Goal: Use online tool/utility: Utilize a website feature to perform a specific function

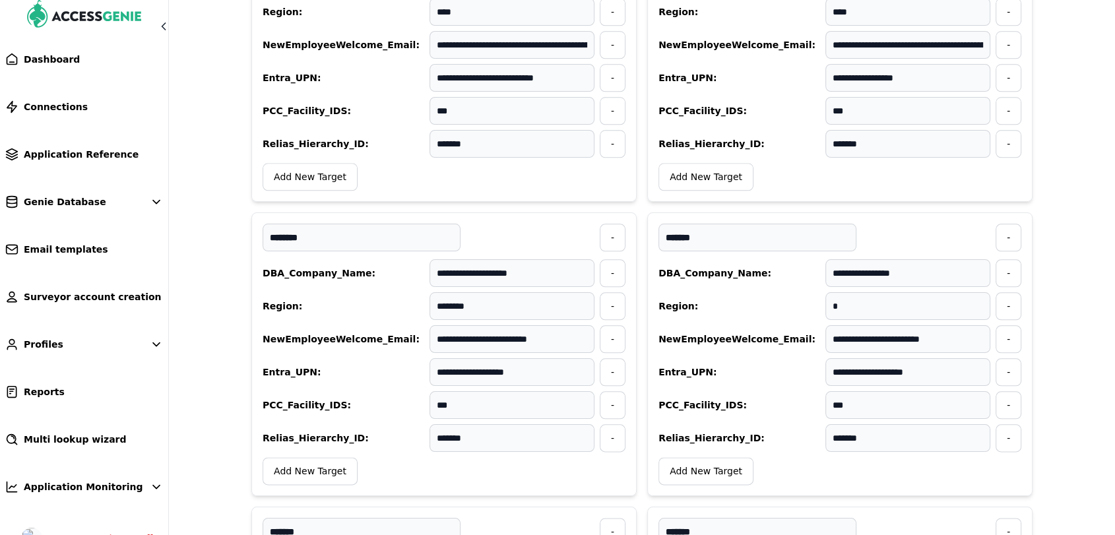
scroll to position [1444, 0]
click at [73, 433] on span "Multi lookup wizard" at bounding box center [75, 439] width 103 height 13
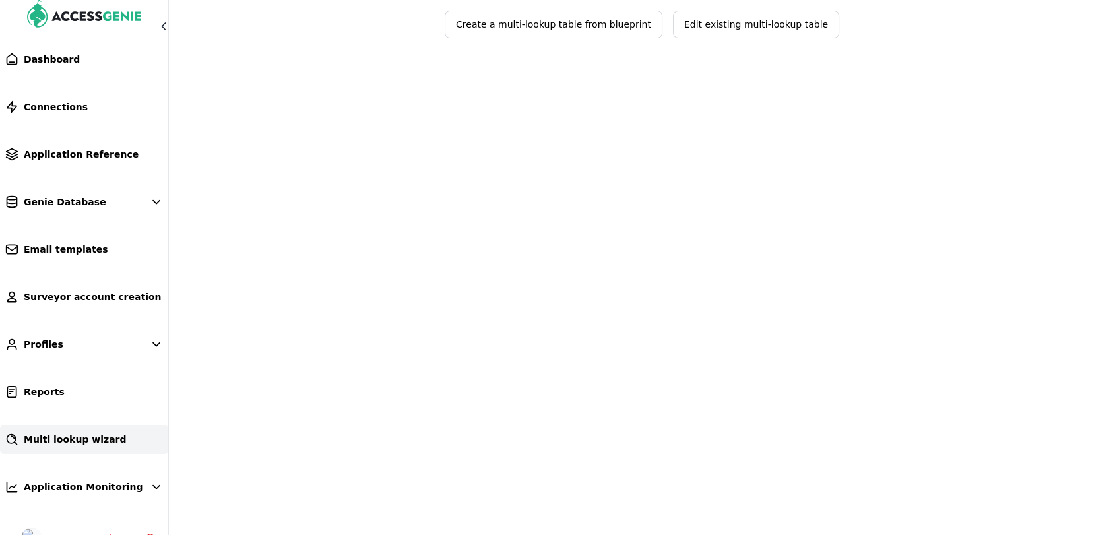
scroll to position [87, 0]
click at [739, 26] on span "Edit existing multi-lookup table" at bounding box center [756, 24] width 144 height 13
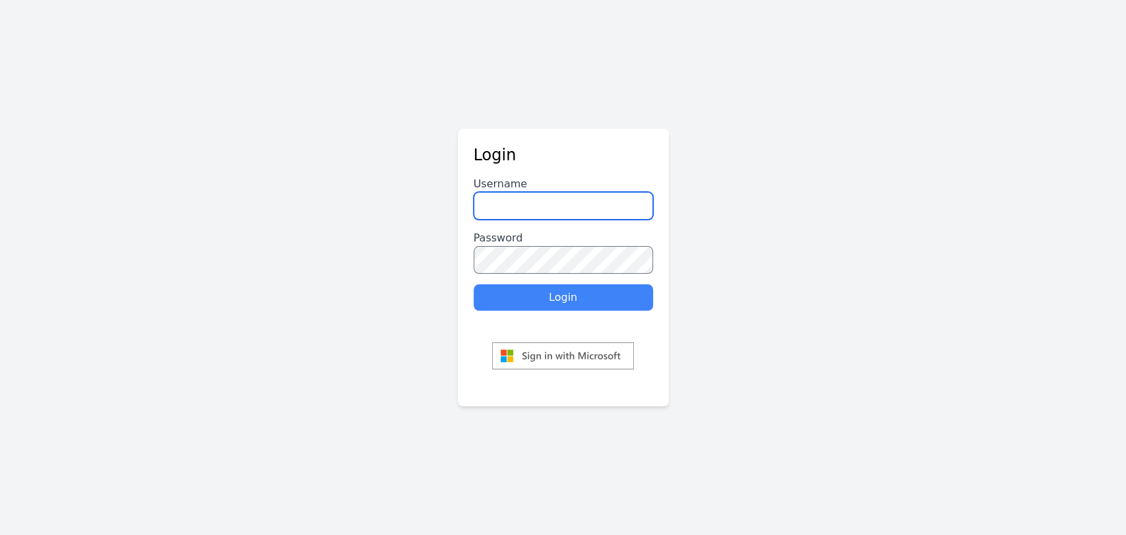
type input "********"
click at [577, 299] on button "Login" at bounding box center [563, 297] width 179 height 26
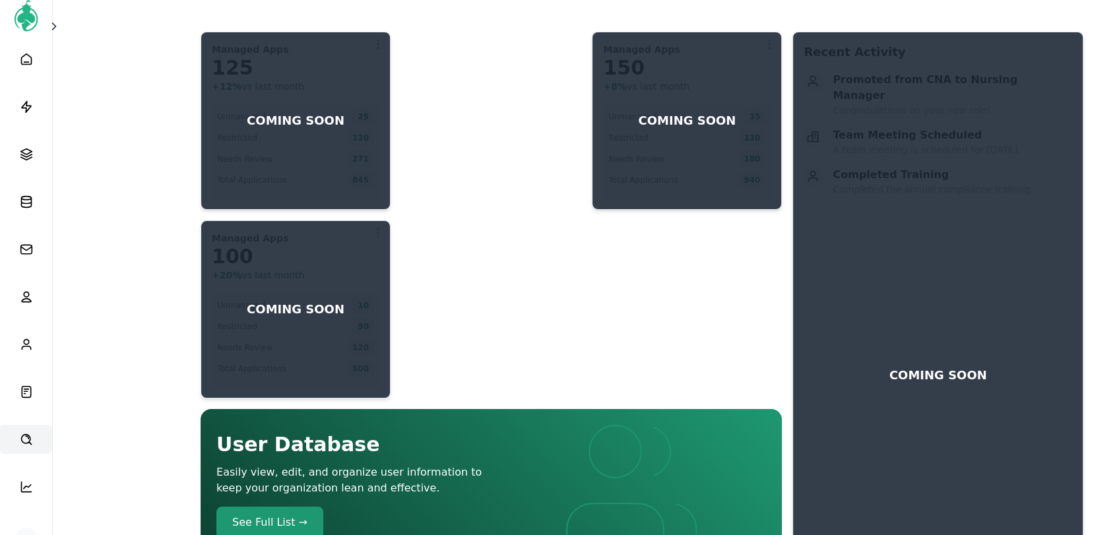
click at [26, 437] on icon at bounding box center [26, 439] width 13 height 13
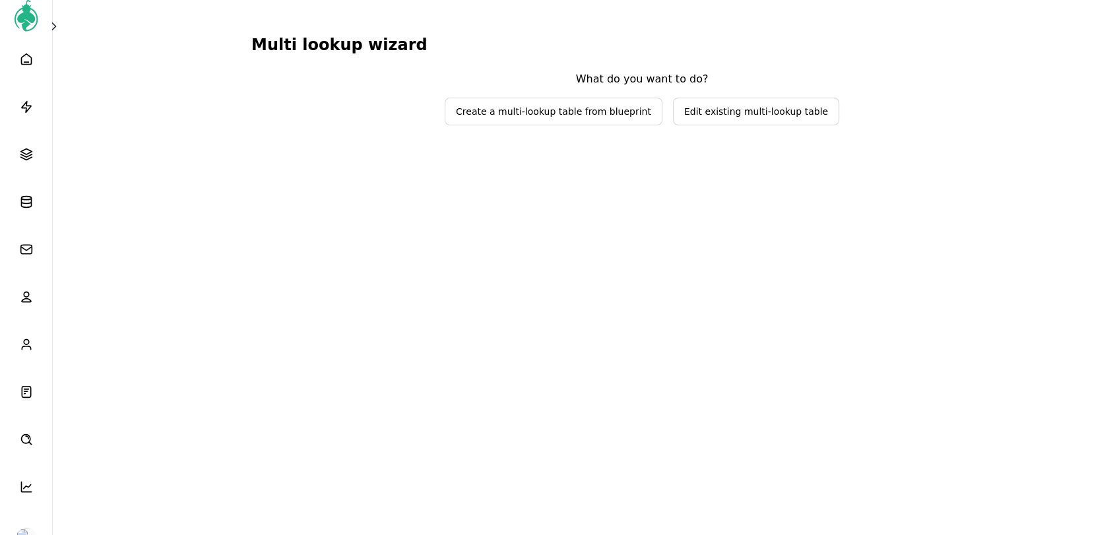
click at [713, 112] on span "Edit existing multi-lookup table" at bounding box center [756, 111] width 144 height 13
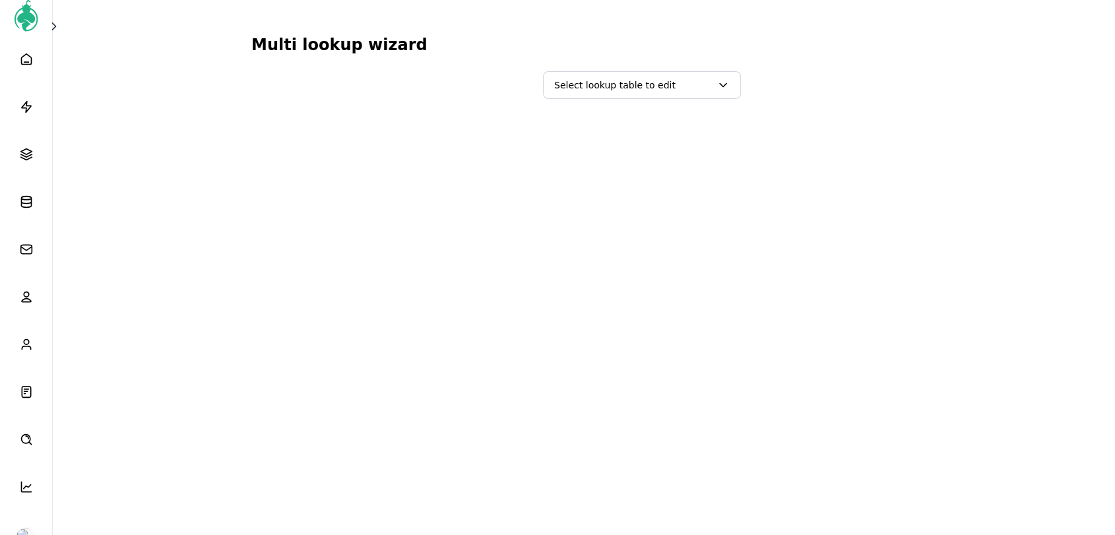
click at [691, 84] on span "Select lookup table to edit" at bounding box center [632, 85] width 157 height 13
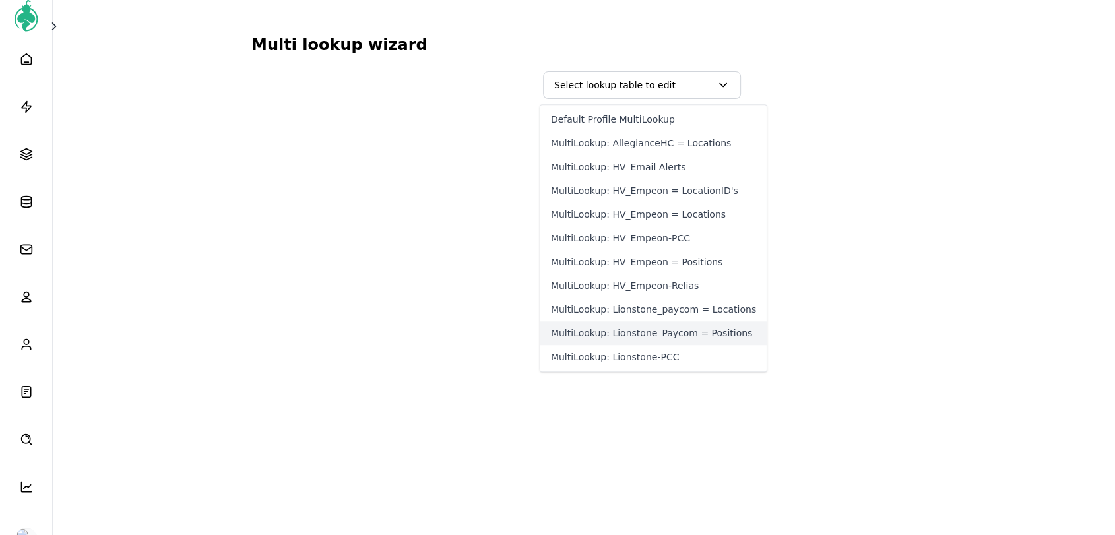
click at [658, 332] on button "MultiLookup: Lionstone_Paycom = Positions" at bounding box center [653, 333] width 226 height 24
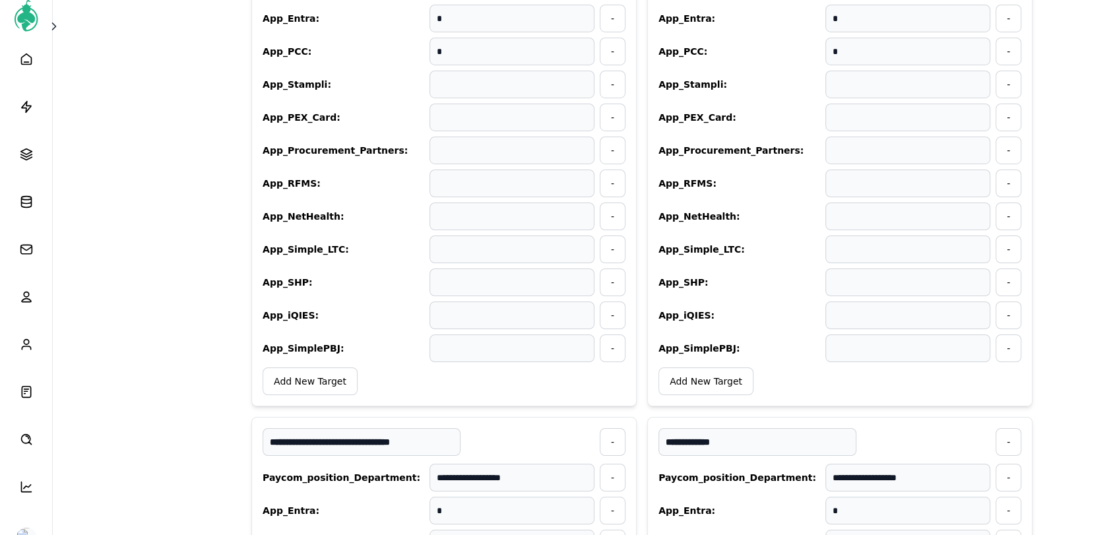
scroll to position [4688, 0]
